Goal: Task Accomplishment & Management: Use online tool/utility

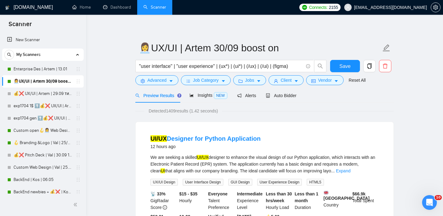
scroll to position [2, 0]
click at [279, 91] on div "Auto Bidder" at bounding box center [281, 95] width 30 height 14
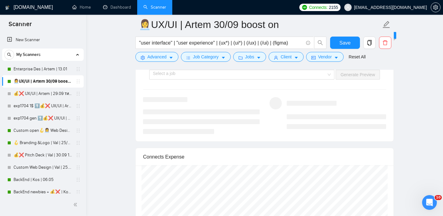
scroll to position [1290, 0]
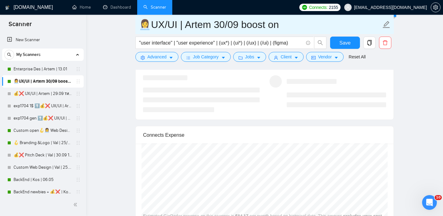
click at [225, 26] on input "👩‍💼UX/UI | Artem 30/09 boost on" at bounding box center [260, 24] width 242 height 15
click at [238, 26] on input "👩‍💼UX/UI | Artem 09/09 boost on" at bounding box center [260, 24] width 242 height 15
click at [302, 31] on input "👩‍💼UX/UI | Artem 09/10 boost on" at bounding box center [260, 24] width 242 height 15
type input "👩‍💼UX/UI | Artem 09/10 boost on + openline"
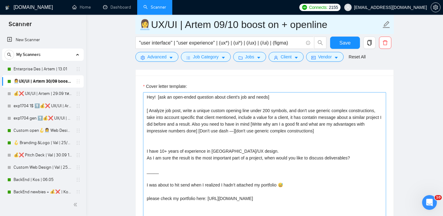
scroll to position [720, 0]
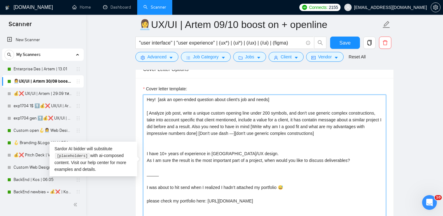
drag, startPoint x: 369, startPoint y: 132, endPoint x: 338, endPoint y: 93, distance: 49.5
click at [338, 93] on div "Cover letter template: Hey! [ask an open-ended question about client's job and …" at bounding box center [264, 159] width 243 height 148
paste textarea "i there! [ Analyze job post, write a unique opening line under 200 symbols. Don…"
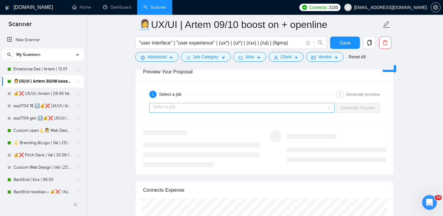
scroll to position [1195, 0]
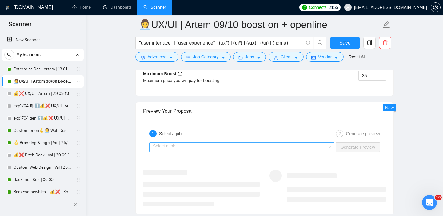
click at [283, 149] on input "search" at bounding box center [239, 147] width 173 height 9
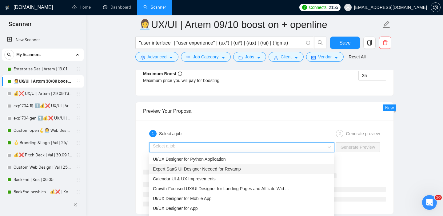
click at [211, 171] on span "Expert SaaS UI Designer Needed for Revamp" at bounding box center [197, 169] width 88 height 5
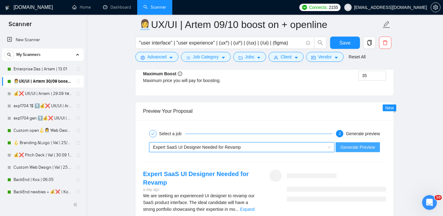
click at [351, 149] on span "Generate Preview" at bounding box center [357, 147] width 34 height 7
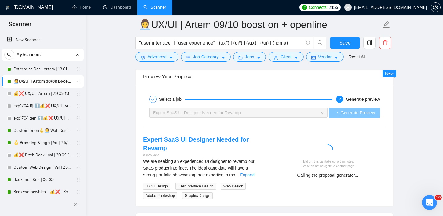
scroll to position [1231, 0]
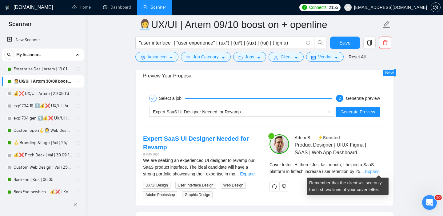
click at [370, 172] on link "Expand" at bounding box center [372, 171] width 14 height 5
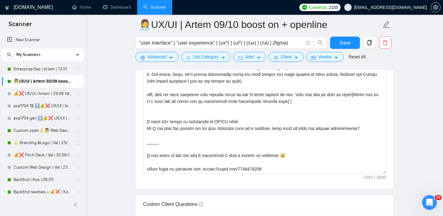
scroll to position [713, 0]
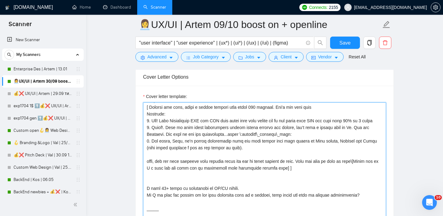
click at [305, 169] on textarea "Cover letter template:" at bounding box center [264, 171] width 243 height 138
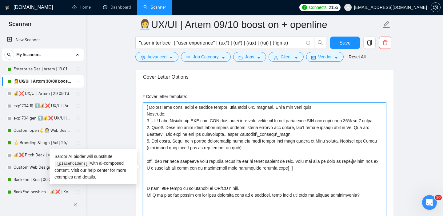
scroll to position [0, 0]
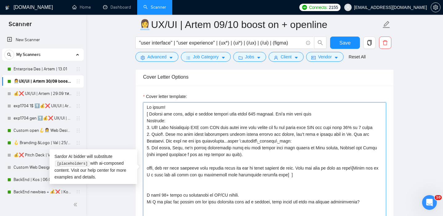
click at [280, 113] on textarea "Cover letter template:" at bounding box center [264, 171] width 243 height 138
click at [322, 115] on textarea "Cover letter template:" at bounding box center [264, 171] width 243 height 138
click at [320, 114] on textarea "Cover letter template:" at bounding box center [264, 171] width 243 height 138
click at [281, 114] on textarea "Cover letter template:" at bounding box center [264, 171] width 243 height 138
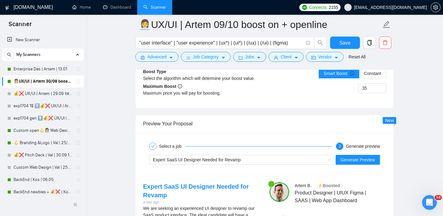
scroll to position [1194, 0]
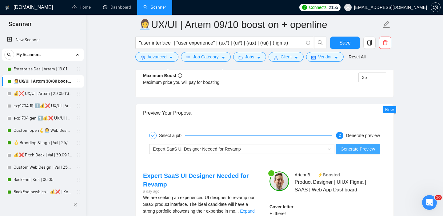
type textarea "Hi there! [ Analyze job post, write a unique opening line under 200 symbols. [ …"
click at [368, 148] on span "Generate Preview" at bounding box center [357, 149] width 34 height 7
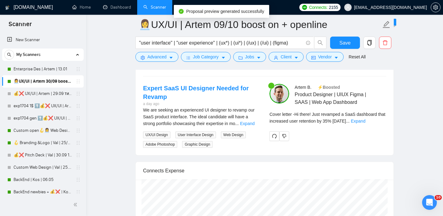
scroll to position [1285, 0]
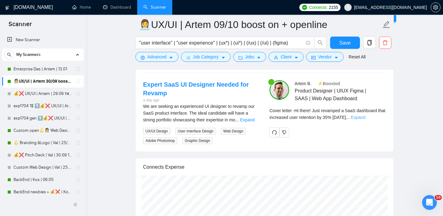
click at [365, 119] on link "Expand" at bounding box center [357, 117] width 14 height 5
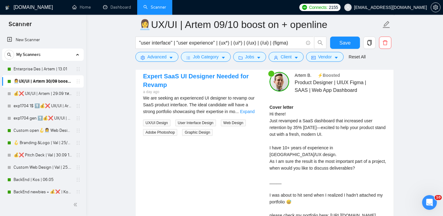
scroll to position [1265, 0]
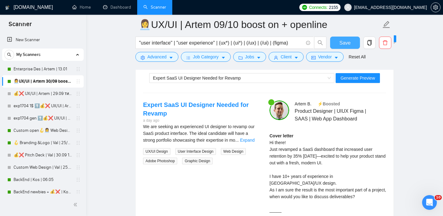
click at [341, 43] on span "Save" at bounding box center [344, 43] width 11 height 8
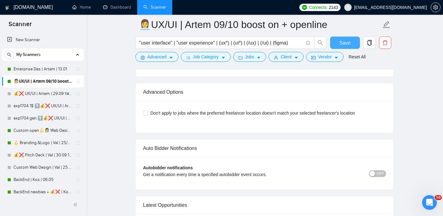
scroll to position [1342, 0]
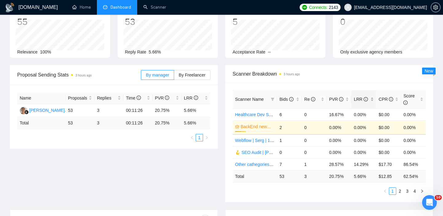
click at [372, 100] on div "LRR" at bounding box center [364, 99] width 20 height 7
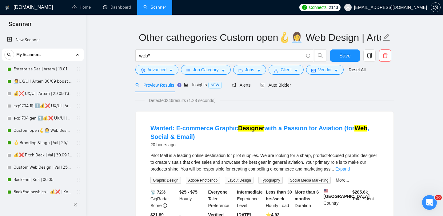
scroll to position [15, 0]
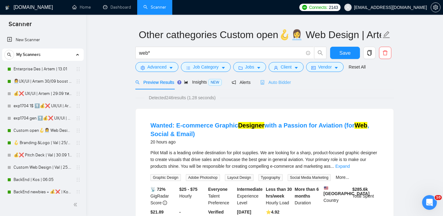
click at [280, 79] on div "Auto Bidder" at bounding box center [275, 82] width 30 height 14
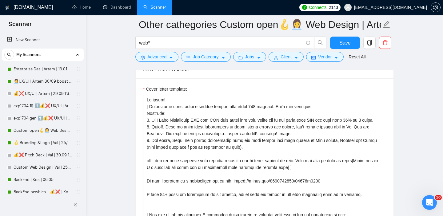
scroll to position [676, 0]
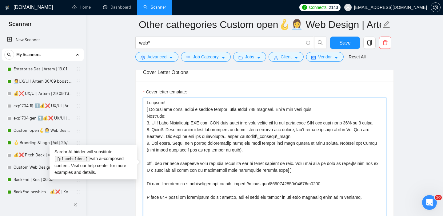
drag, startPoint x: 315, startPoint y: 178, endPoint x: 244, endPoint y: 96, distance: 108.9
click at [244, 96] on div "Cover letter template:" at bounding box center [264, 163] width 243 height 148
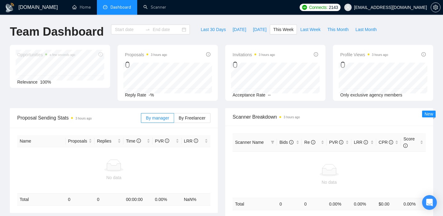
type input "[DATE]"
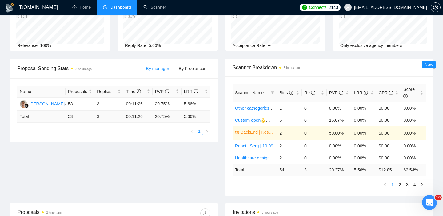
scroll to position [51, 0]
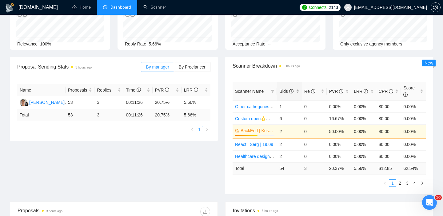
click at [298, 92] on div "Bids" at bounding box center [289, 91] width 20 height 7
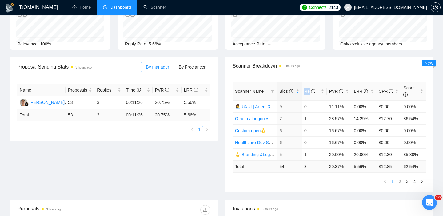
click at [311, 184] on ul "1 2 3 4" at bounding box center [328, 181] width 193 height 7
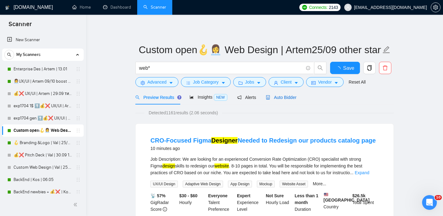
click at [285, 97] on span "Auto Bidder" at bounding box center [281, 97] width 30 height 5
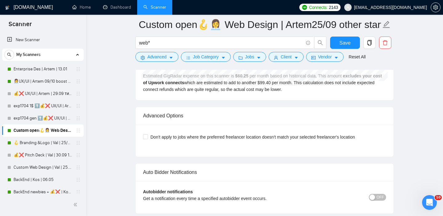
scroll to position [1384, 0]
